Goal: Feedback & Contribution: Submit feedback/report problem

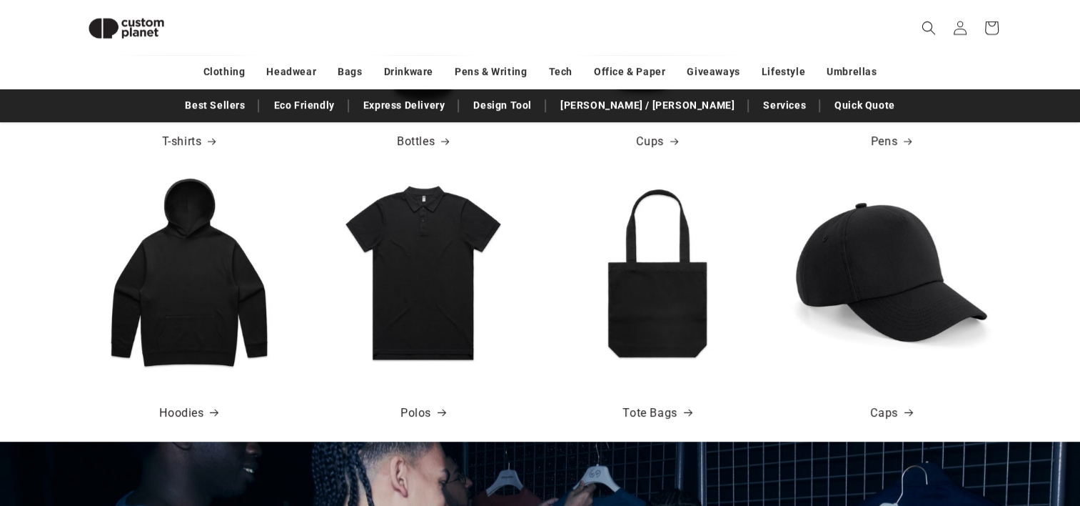
scroll to position [714, 0]
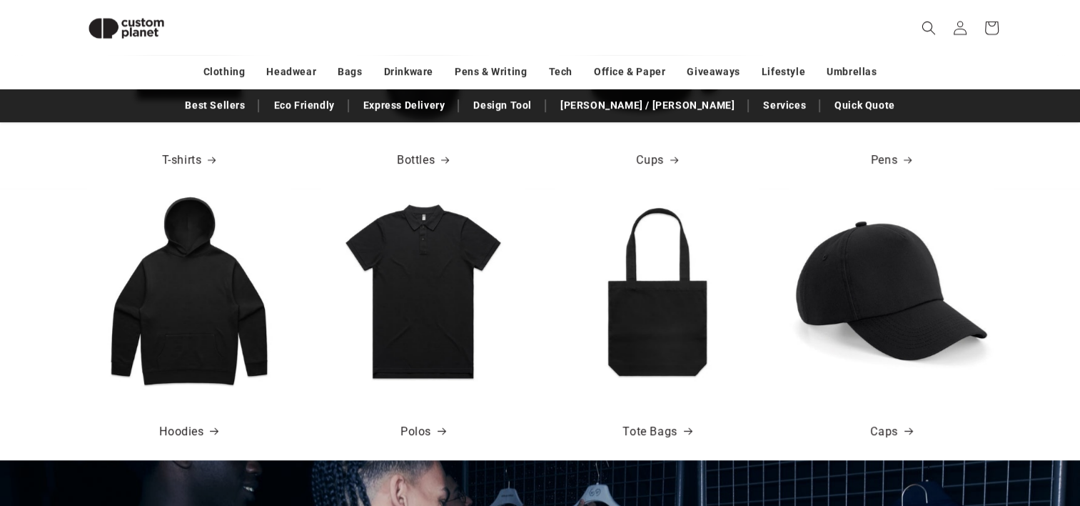
click at [205, 314] on img at bounding box center [189, 291] width 204 height 204
click at [181, 436] on link "Hoodies" at bounding box center [188, 431] width 59 height 21
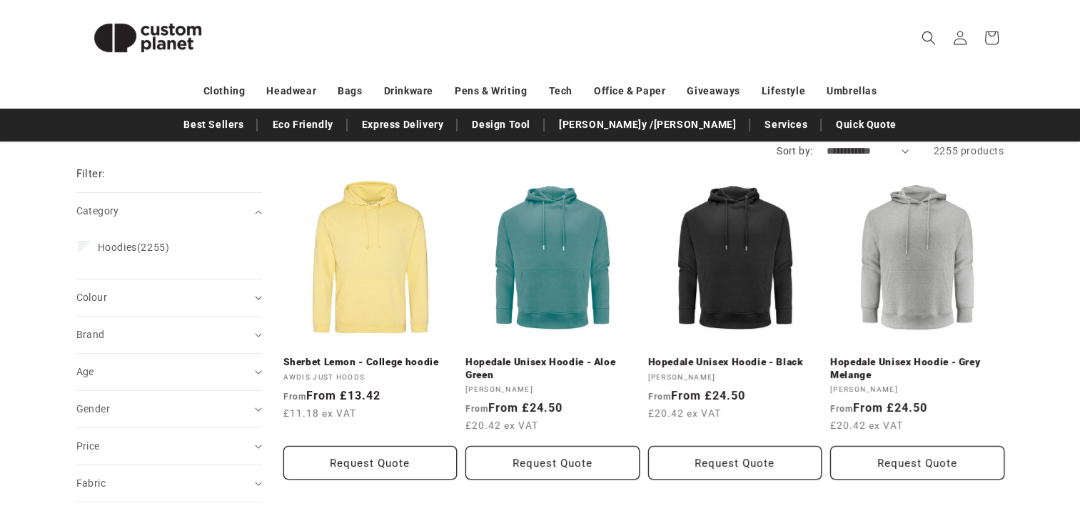
scroll to position [165, 0]
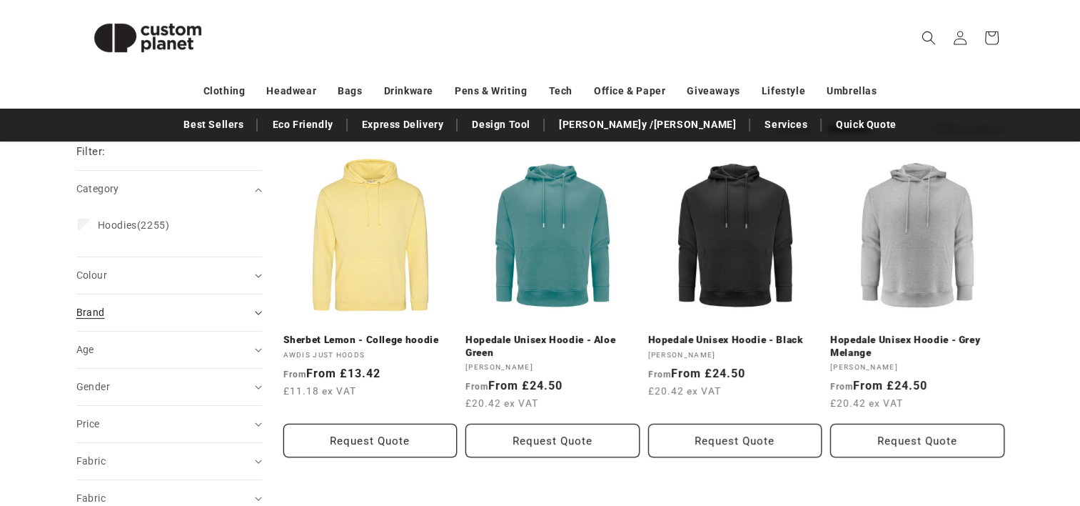
click at [158, 322] on summary "Brand (0)" at bounding box center [169, 312] width 186 height 36
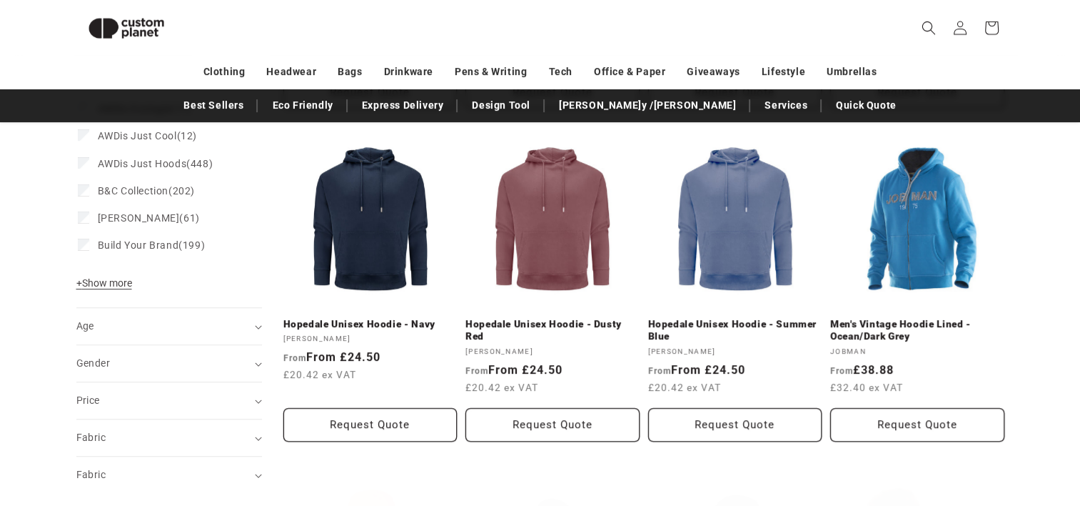
scroll to position [500, 0]
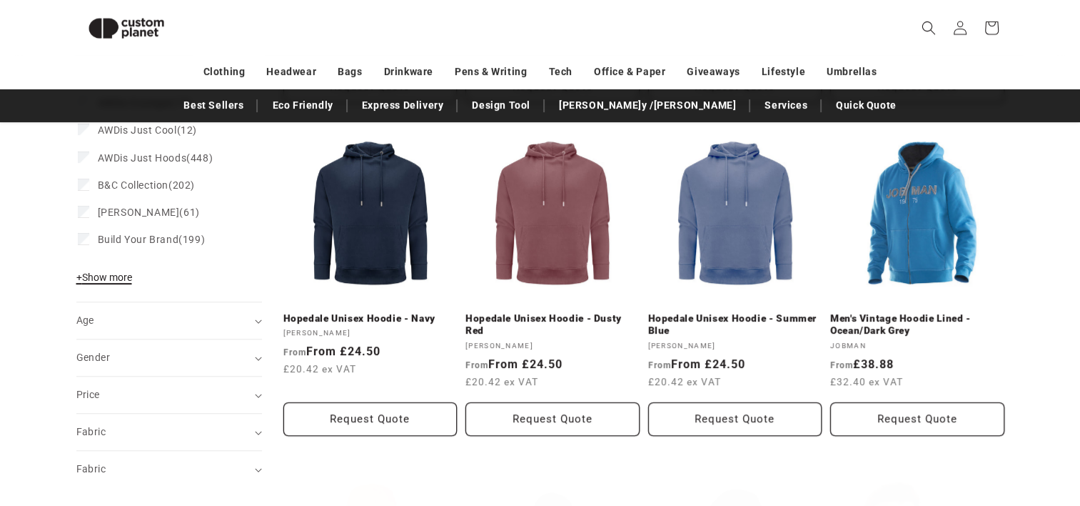
click at [106, 278] on span "+ Show more" at bounding box center [104, 276] width 56 height 11
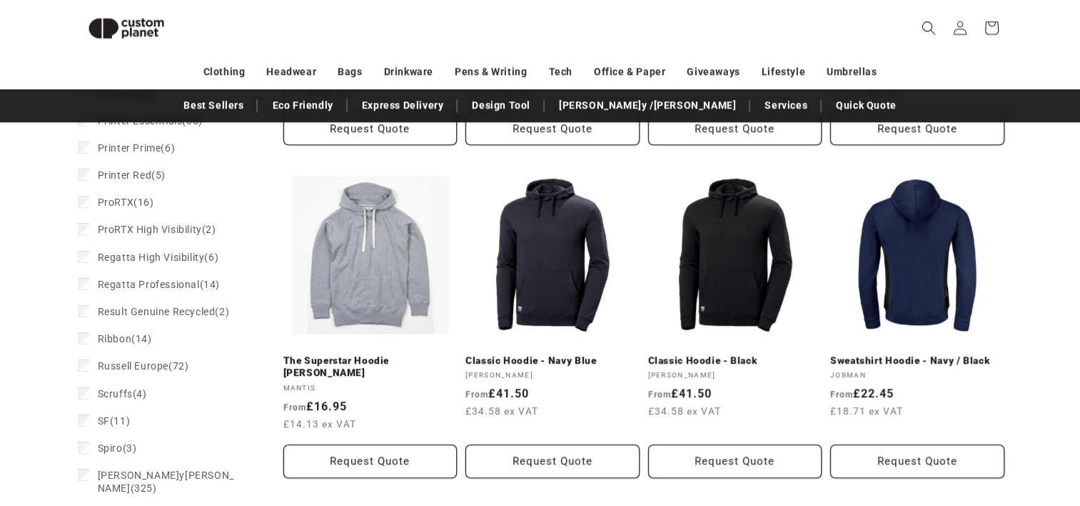
scroll to position [1158, 0]
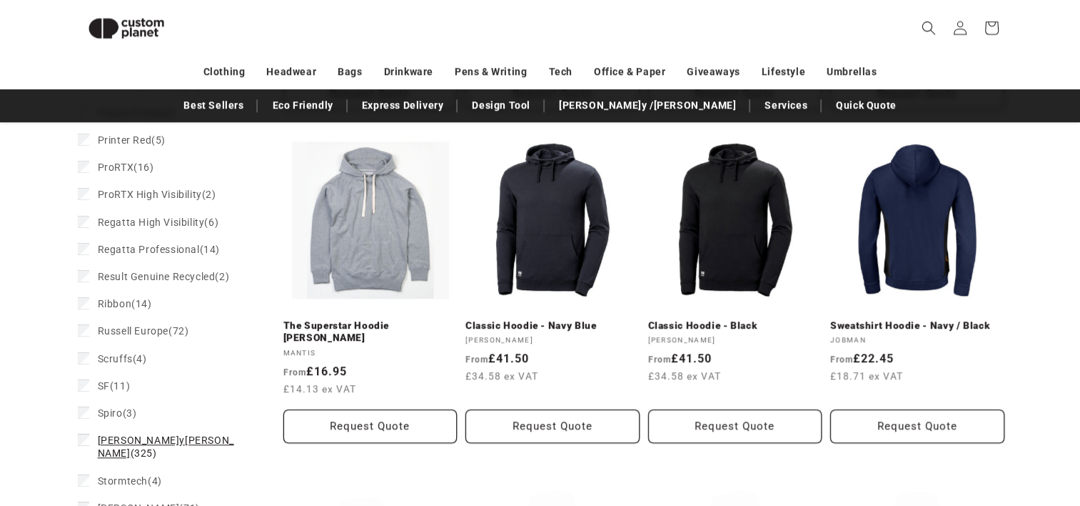
click at [89, 433] on label "Stanley/Stella (325) Stanley/Stella (325 products)" at bounding box center [165, 446] width 174 height 40
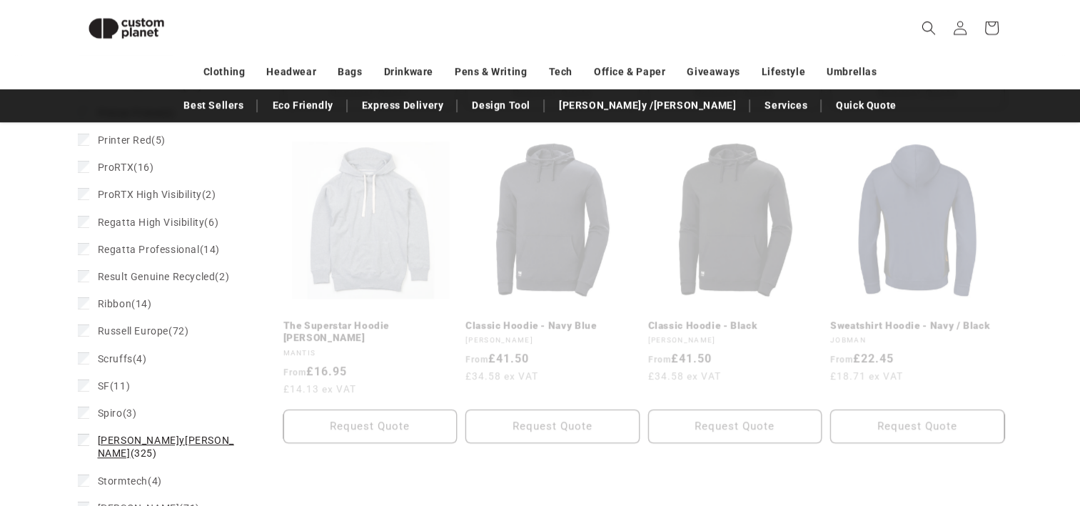
scroll to position [241, 0]
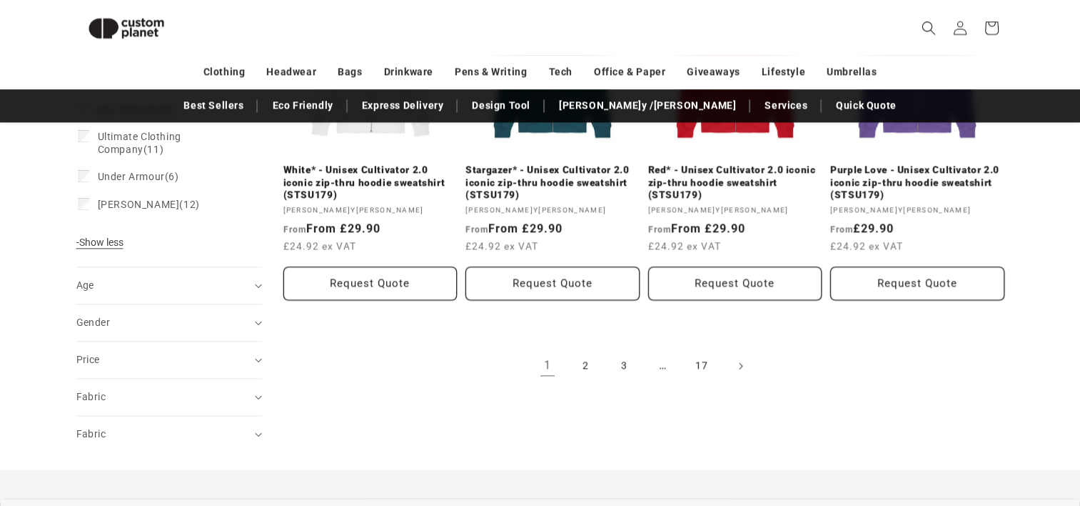
scroll to position [1687, 0]
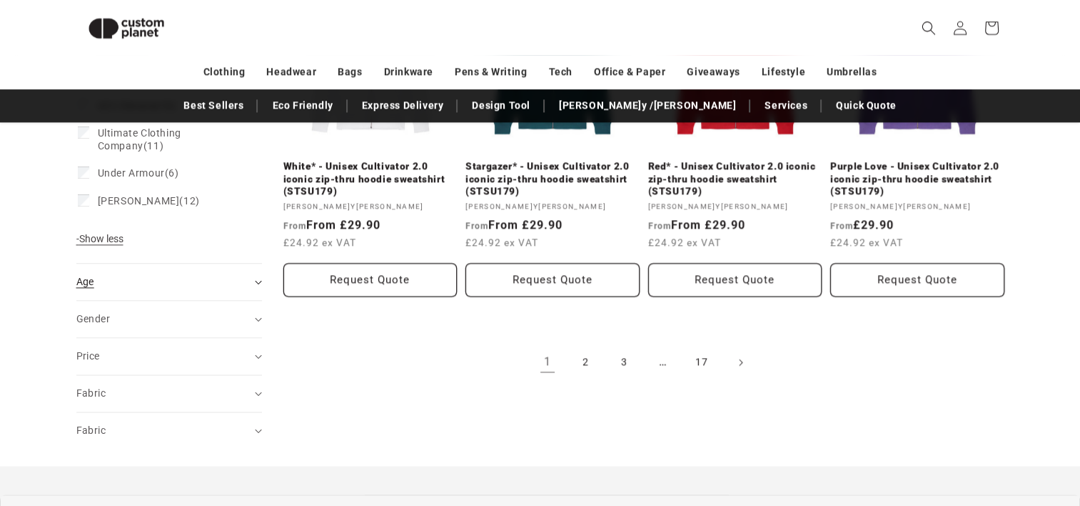
click at [231, 274] on div "Age (0)" at bounding box center [163, 281] width 174 height 15
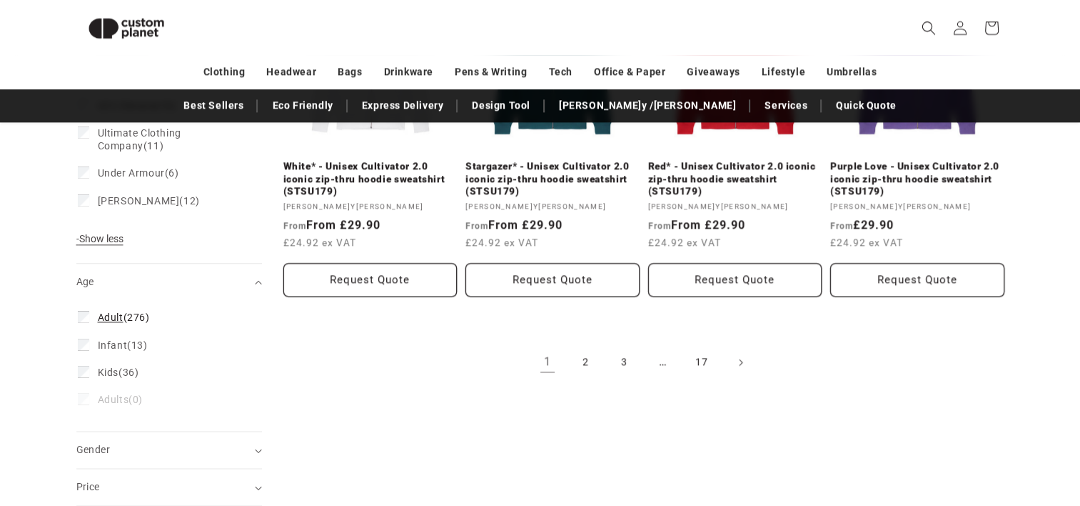
click at [117, 311] on span "Adult" at bounding box center [111, 316] width 26 height 11
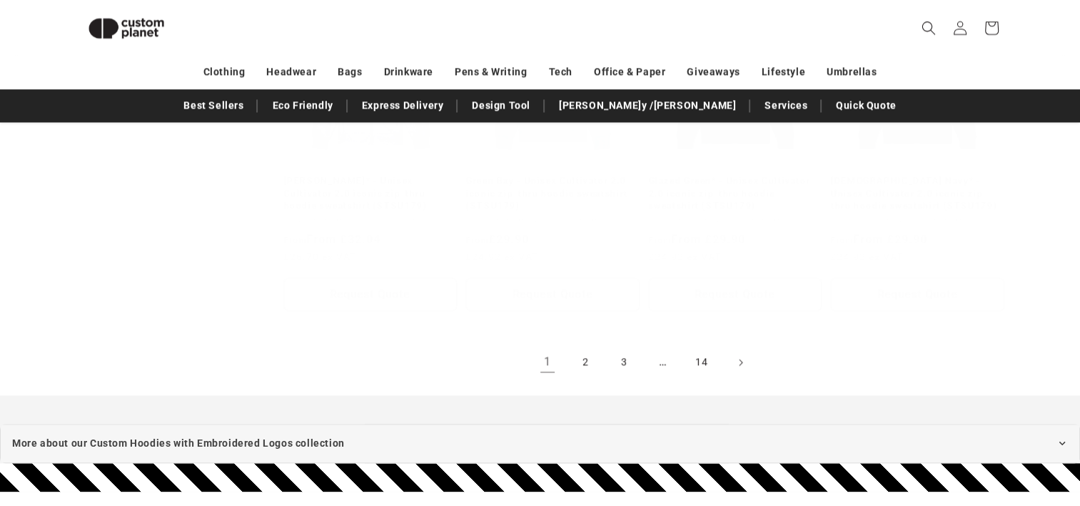
scroll to position [633, 0]
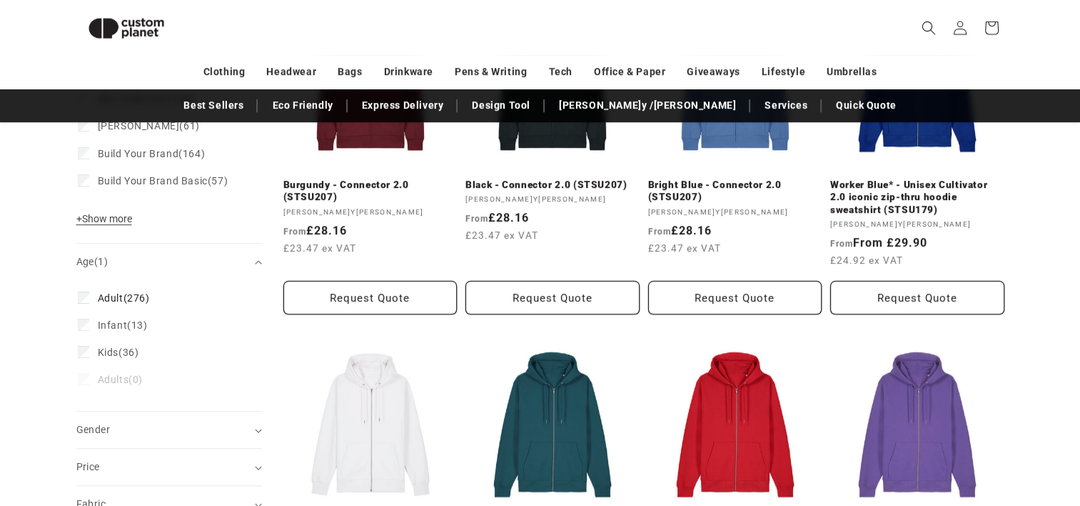
click at [181, 411] on summary "Gender (0)" at bounding box center [169, 429] width 186 height 36
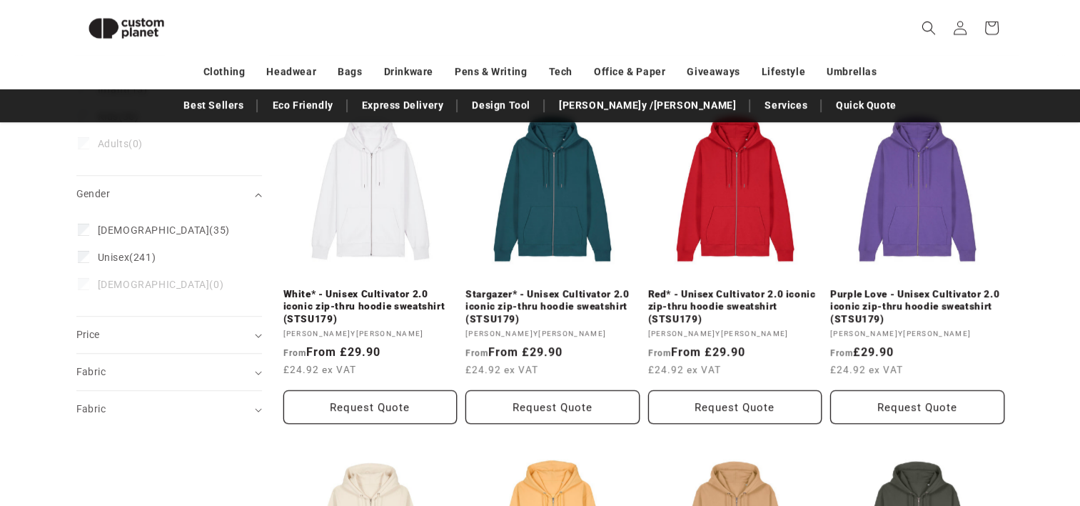
scroll to position [863, 0]
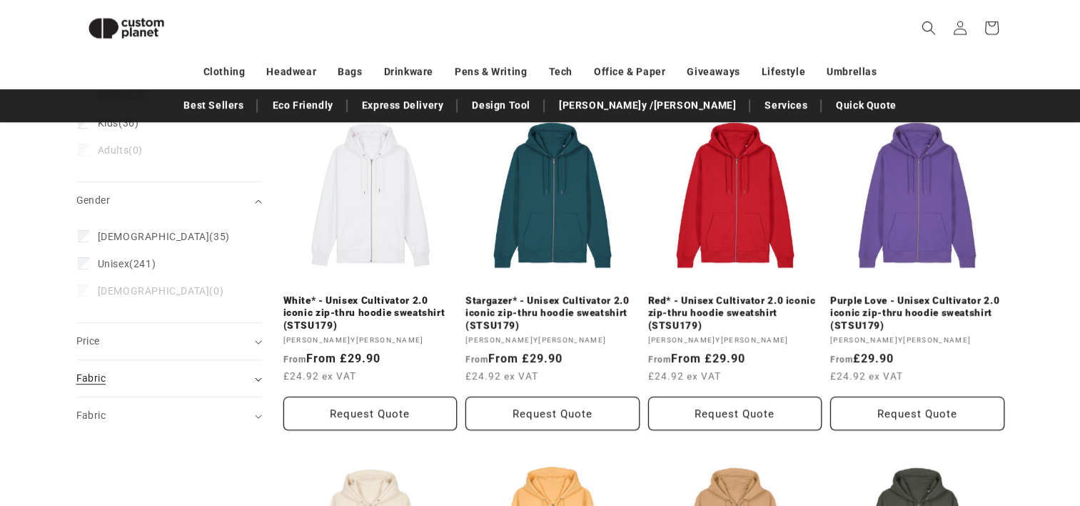
click at [177, 373] on div "Fabric (0)" at bounding box center [163, 378] width 174 height 15
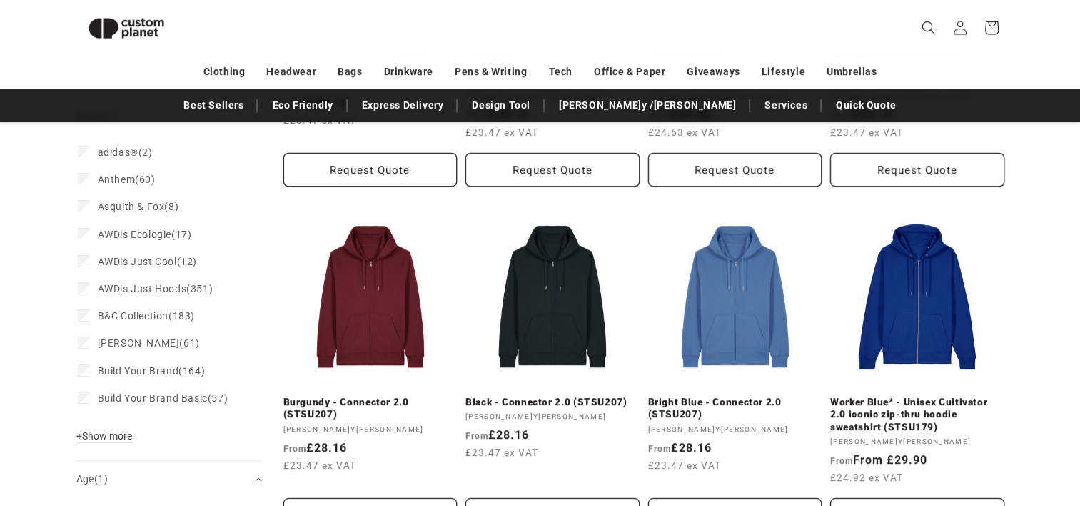
scroll to position [0, 0]
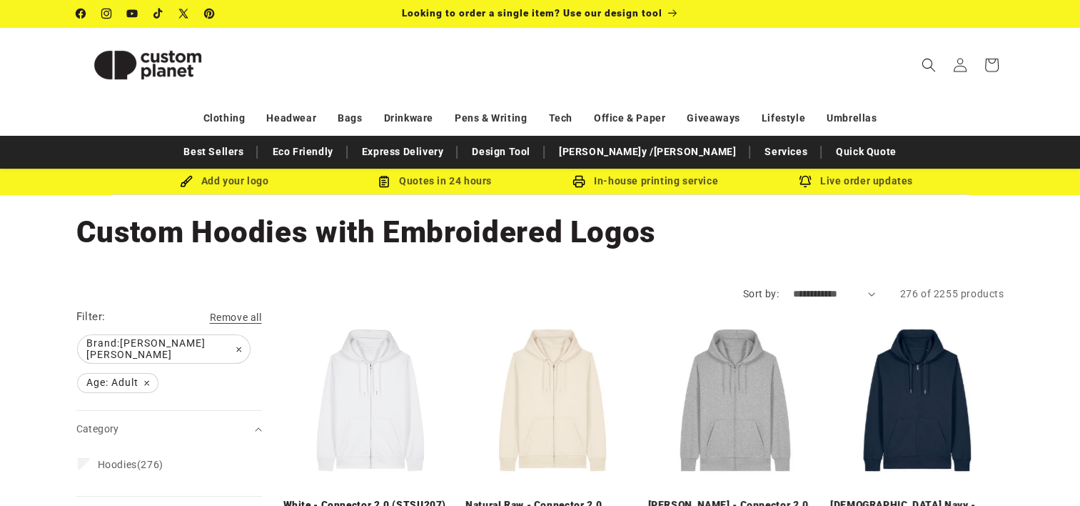
click at [1030, 18] on div "Facebook Instagram YouTube TikTok X (Twitter) Pinterest Looking to order a sing…" at bounding box center [541, 13] width 1000 height 27
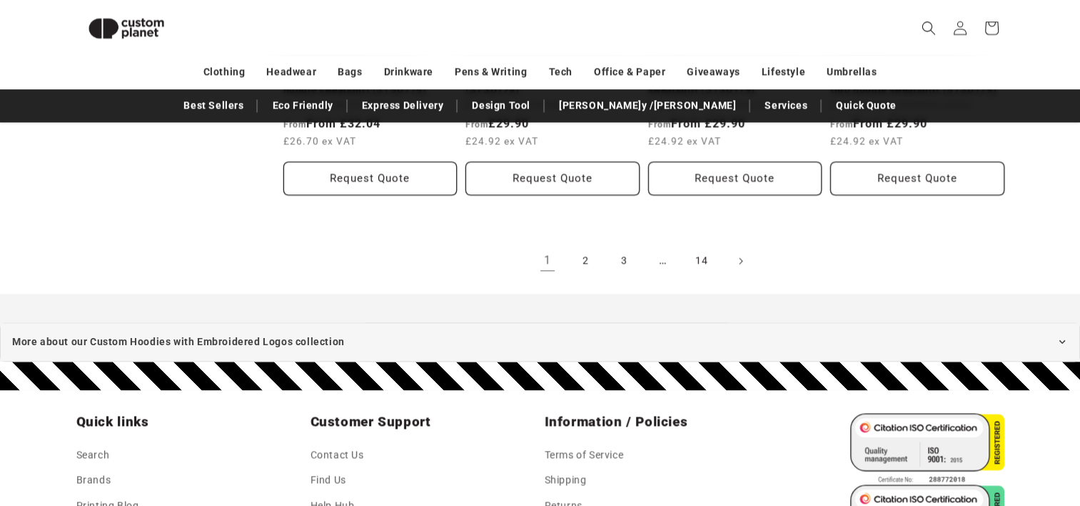
scroll to position [1845, 0]
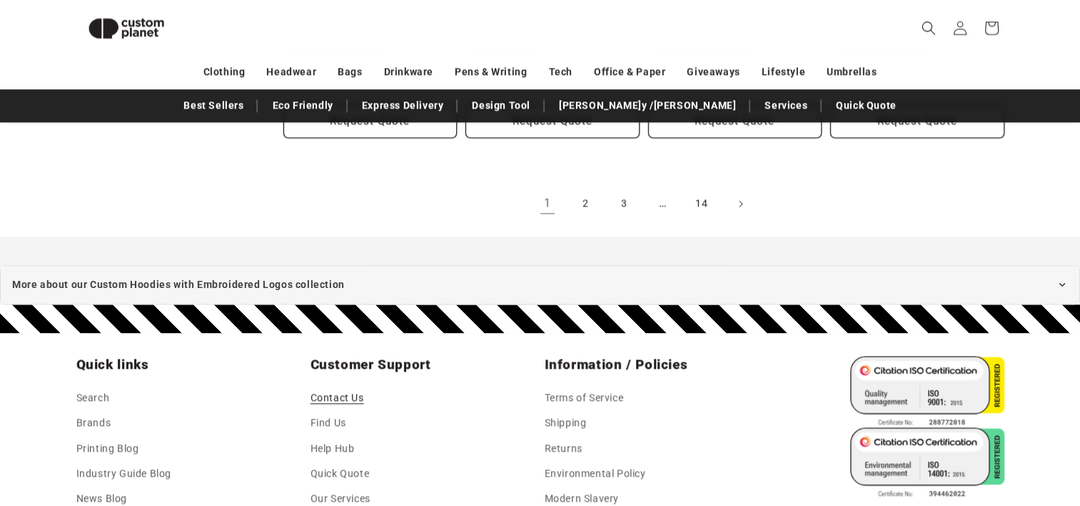
click at [333, 396] on link "Contact Us" at bounding box center [338, 398] width 54 height 21
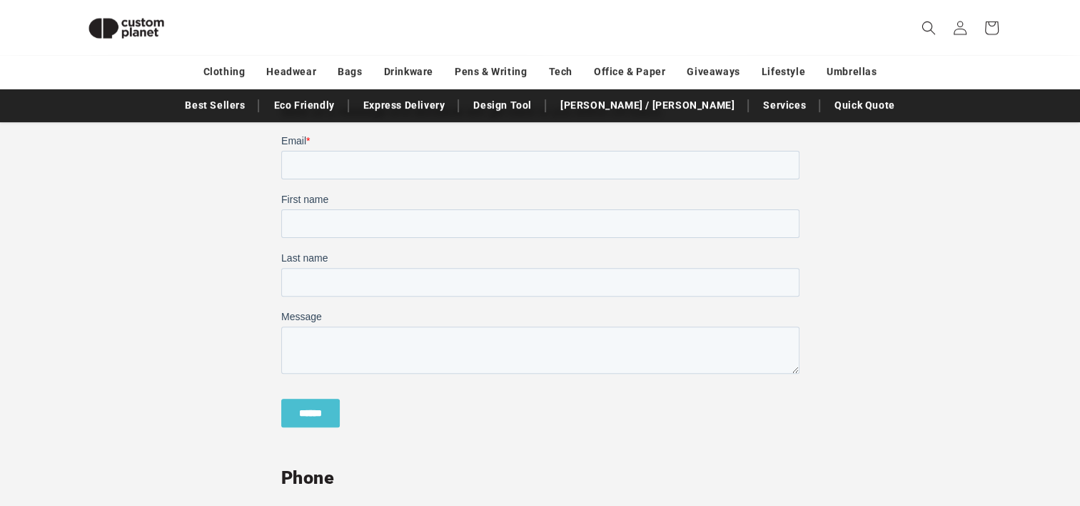
scroll to position [437, 0]
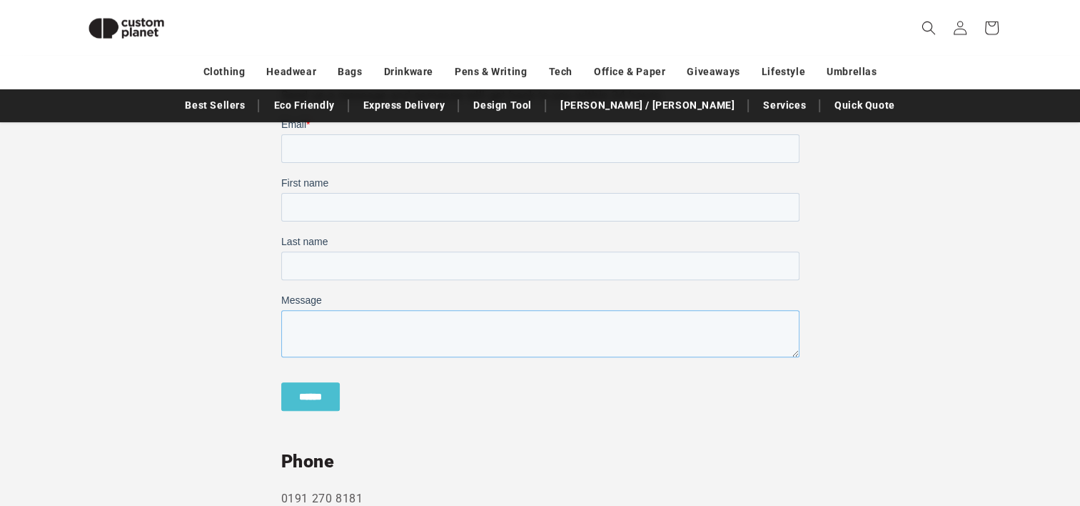
click at [304, 326] on textarea "Message" at bounding box center [540, 333] width 518 height 47
paste textarea "**********"
type textarea "**********"
click at [358, 154] on input "Email *" at bounding box center [540, 148] width 518 height 29
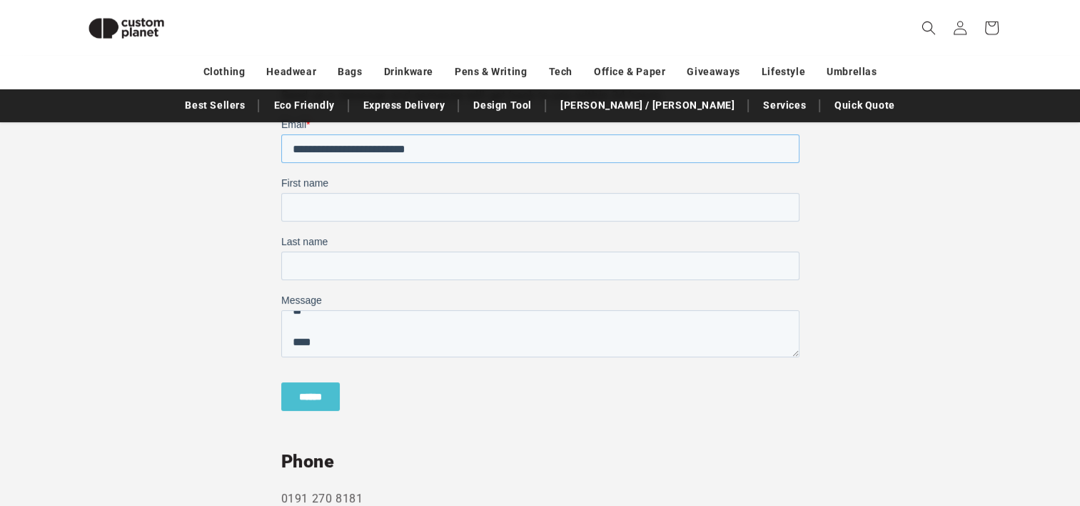
type input "**********"
type input "****"
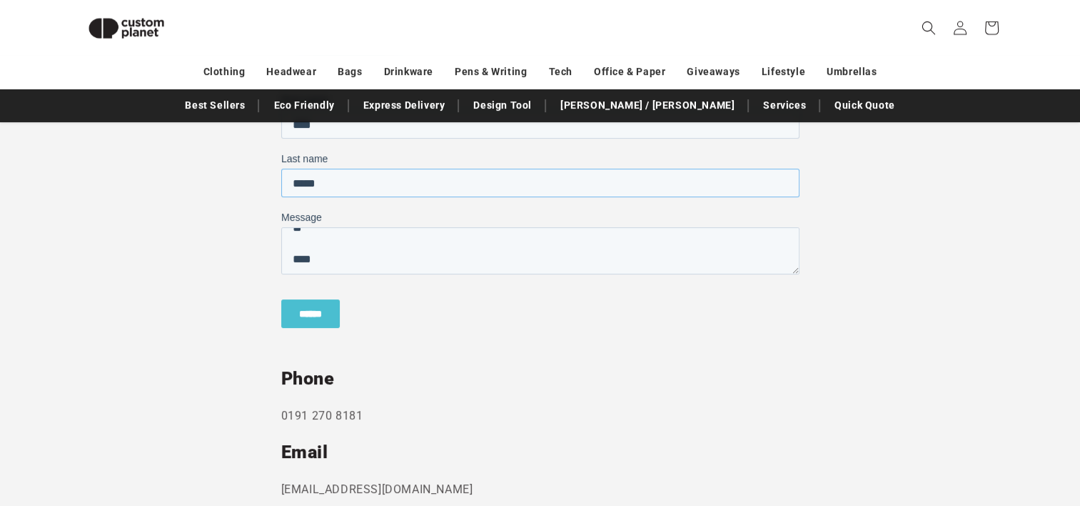
scroll to position [517, 0]
type input "*****"
click at [314, 309] on input "******" at bounding box center [310, 316] width 59 height 29
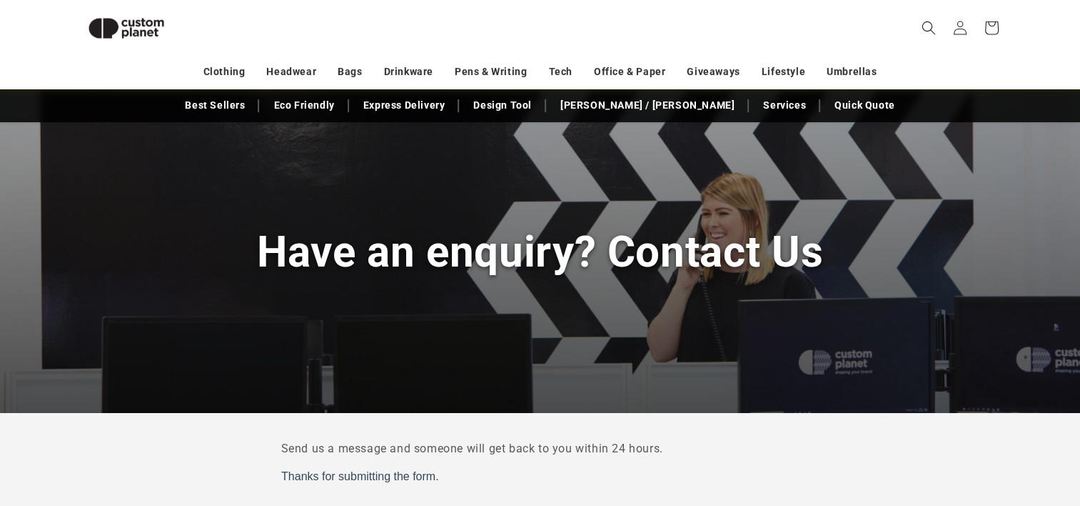
scroll to position [0, 0]
